Goal: Information Seeking & Learning: Learn about a topic

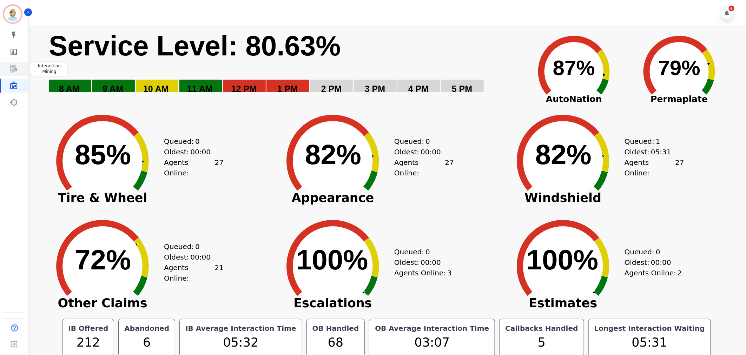
click at [13, 72] on icon "Sidebar" at bounding box center [13, 69] width 8 height 8
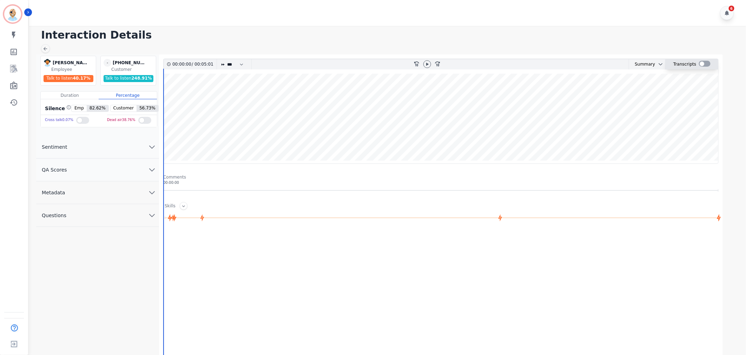
click at [701, 60] on div at bounding box center [705, 64] width 12 height 10
click at [701, 61] on div at bounding box center [705, 64] width 12 height 6
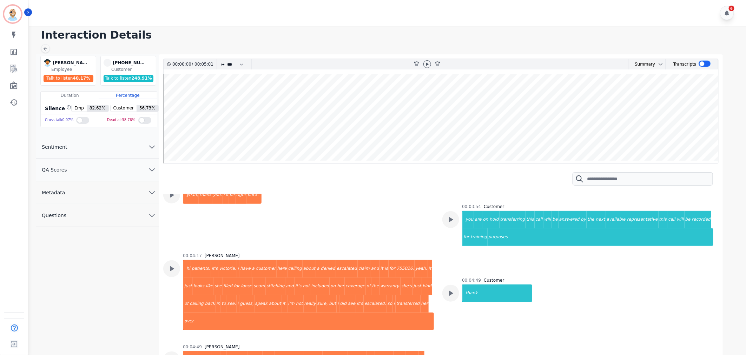
scroll to position [1521, 0]
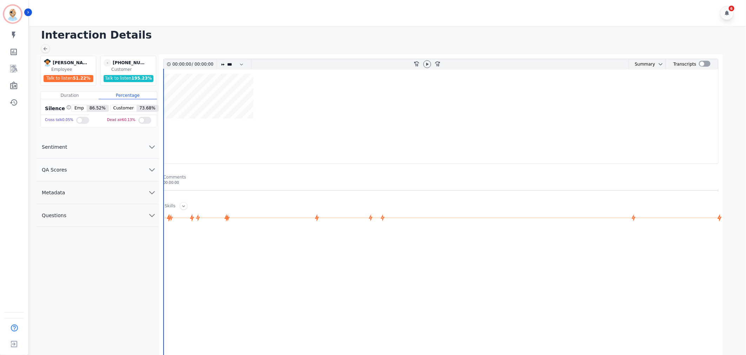
click at [95, 165] on button "QA Scores" at bounding box center [97, 170] width 123 height 23
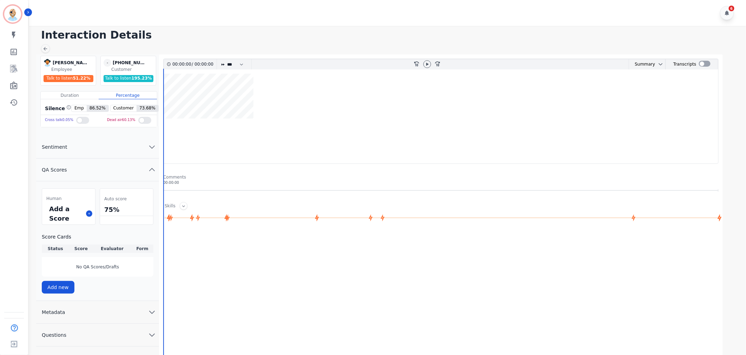
click at [99, 165] on button "QA Scores" at bounding box center [97, 170] width 123 height 23
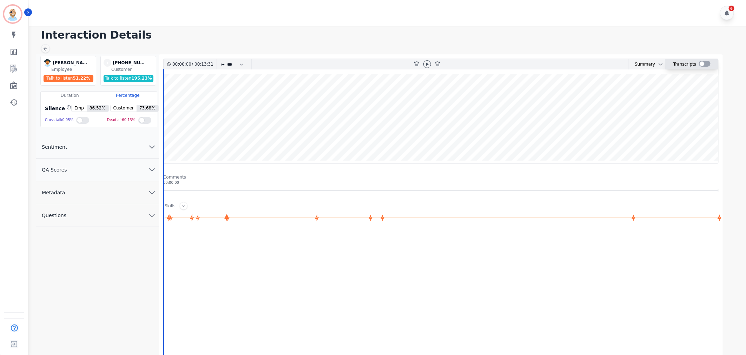
click at [702, 65] on div at bounding box center [705, 64] width 12 height 6
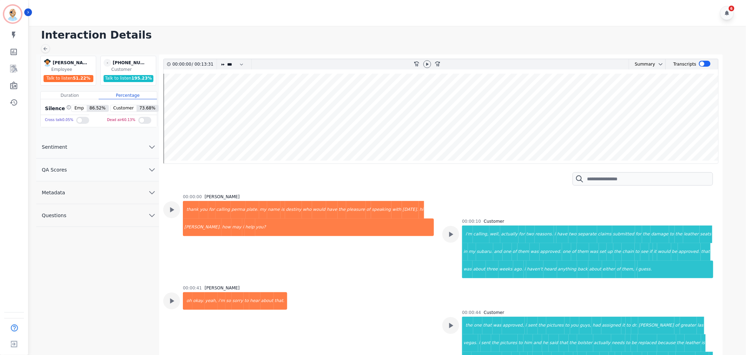
click at [410, 40] on h1 "Interaction Details" at bounding box center [390, 35] width 698 height 13
click at [376, 296] on div "00:00:41 [PERSON_NAME] oh okay. yeah, i'm so sorry to hear about that." at bounding box center [298, 352] width 271 height 135
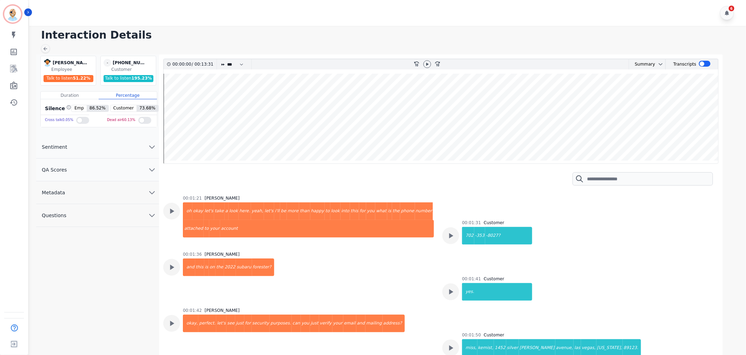
scroll to position [273, 0]
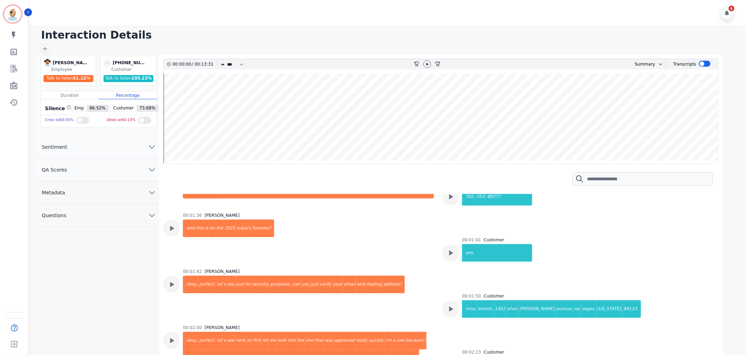
click at [323, 11] on div "6" at bounding box center [388, 13] width 719 height 26
click at [13, 72] on icon "Sidebar" at bounding box center [14, 69] width 6 height 7
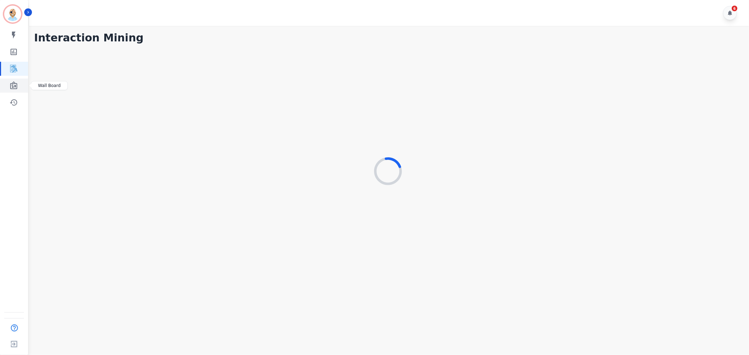
click at [15, 83] on icon "Sidebar" at bounding box center [13, 85] width 7 height 8
